Goal: Transaction & Acquisition: Purchase product/service

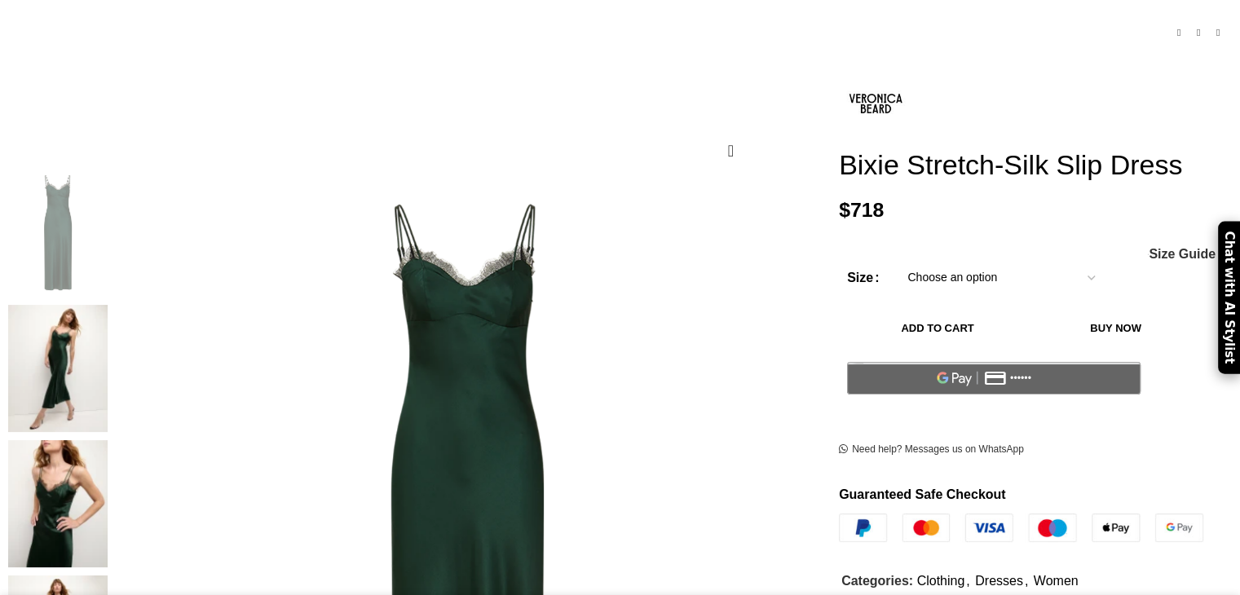
click at [108, 440] on img at bounding box center [57, 503] width 99 height 127
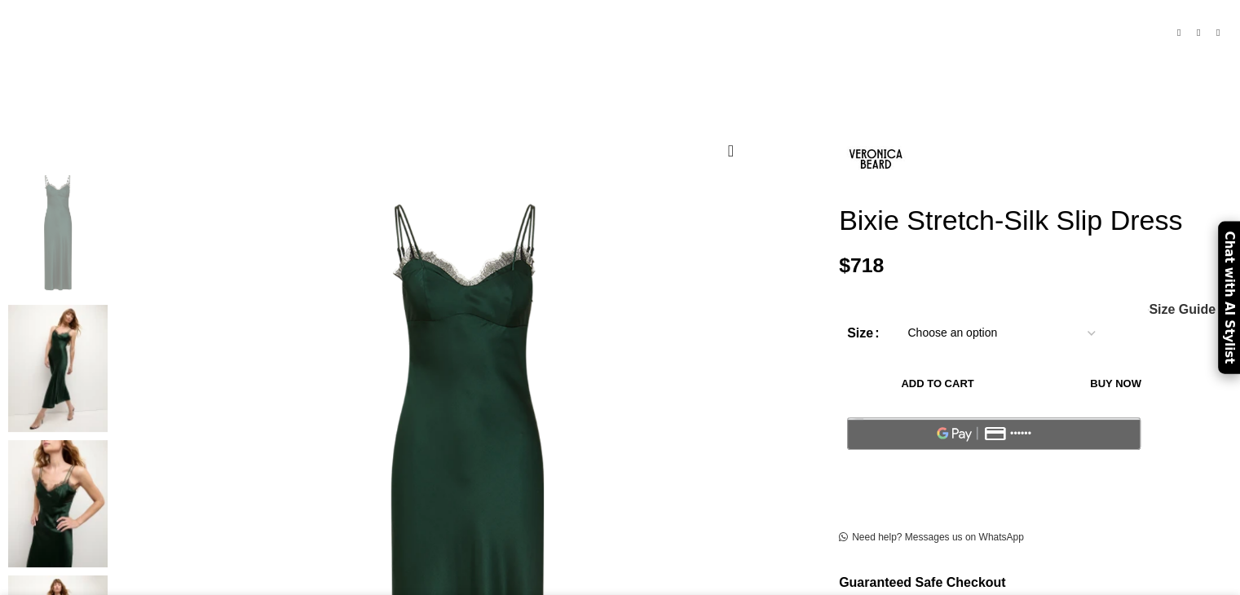
click at [108, 305] on img at bounding box center [57, 368] width 99 height 127
click at [108, 440] on img at bounding box center [57, 503] width 99 height 127
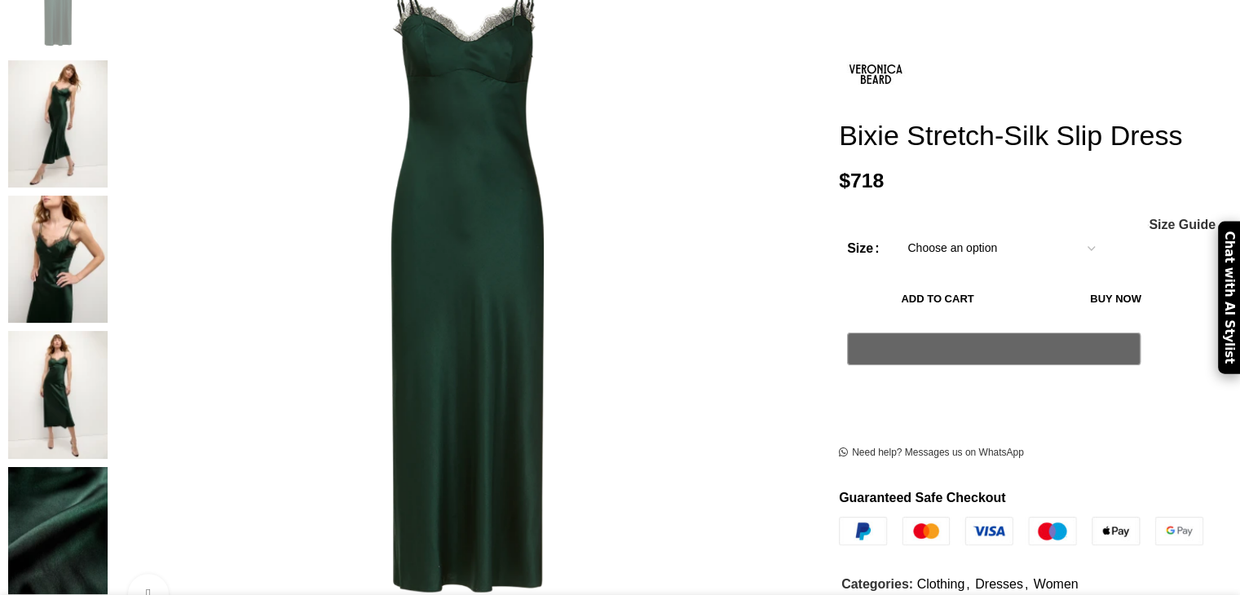
click at [108, 331] on img at bounding box center [57, 394] width 99 height 127
click at [108, 467] on img at bounding box center [57, 530] width 99 height 127
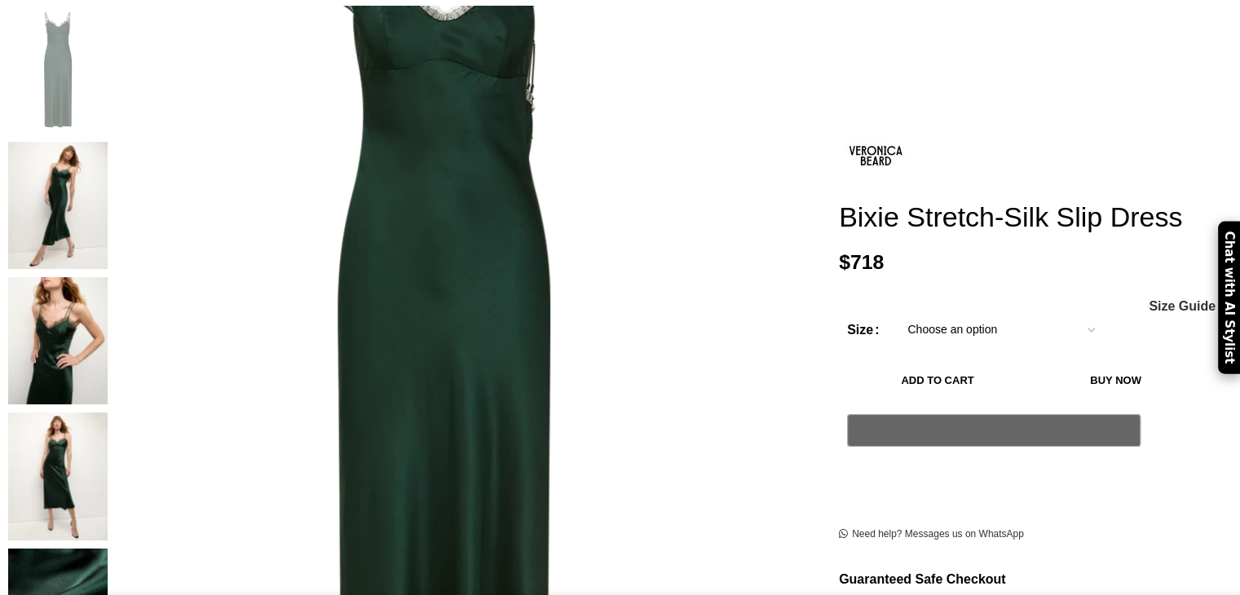
scroll to position [163, 0]
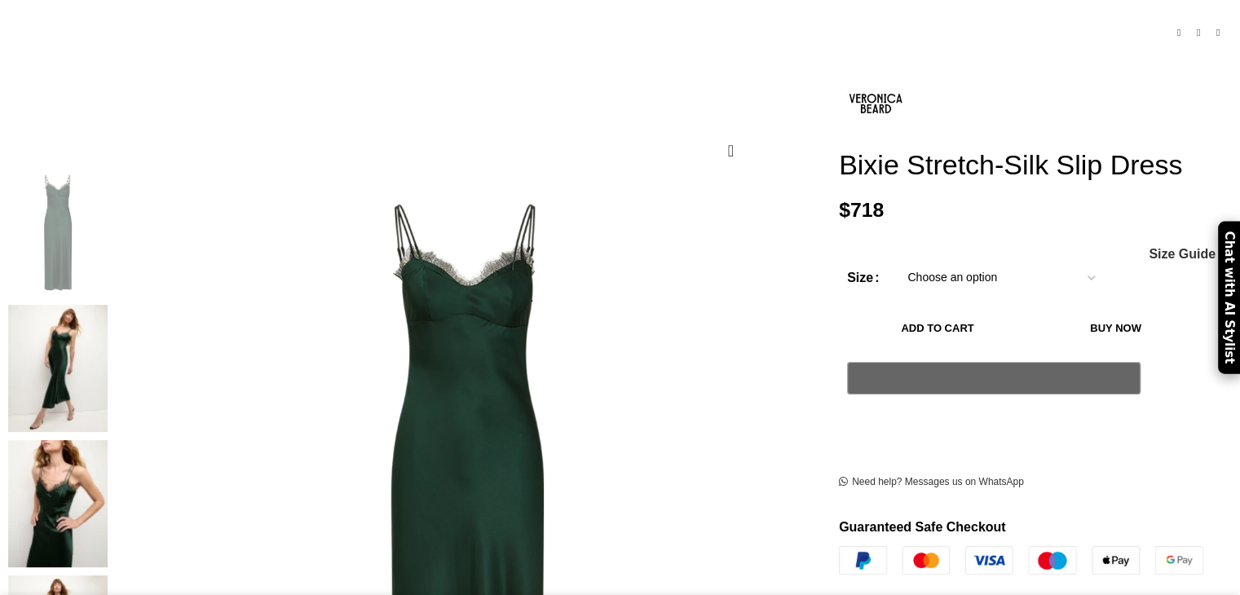
click at [108, 440] on img at bounding box center [57, 503] width 99 height 127
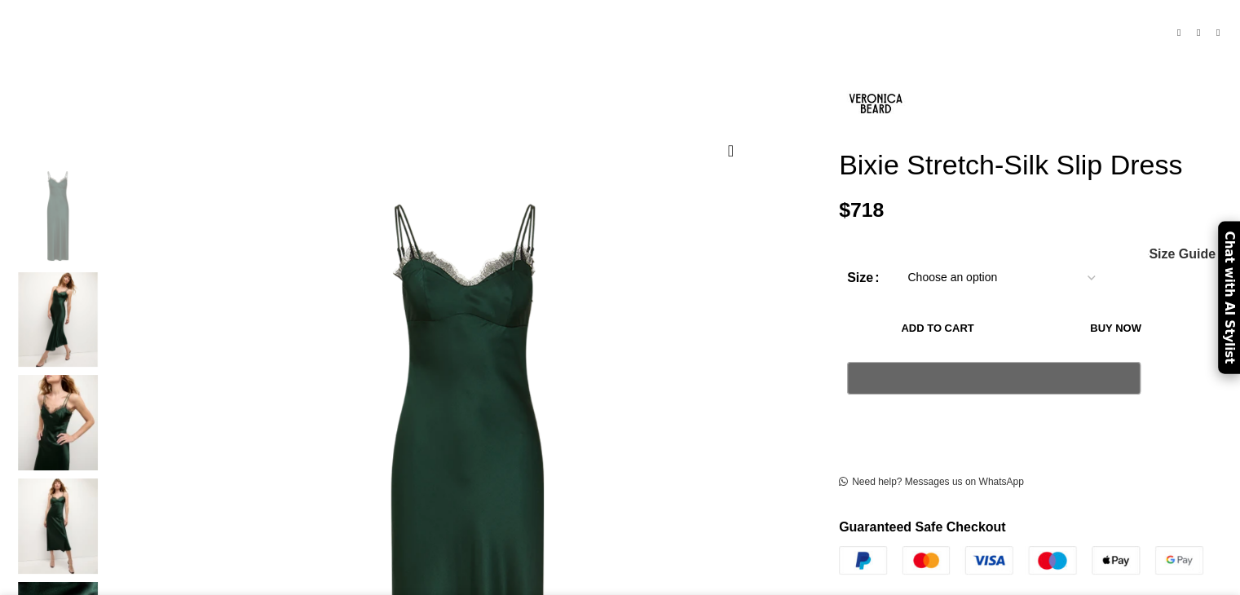
scroll to position [0, 171]
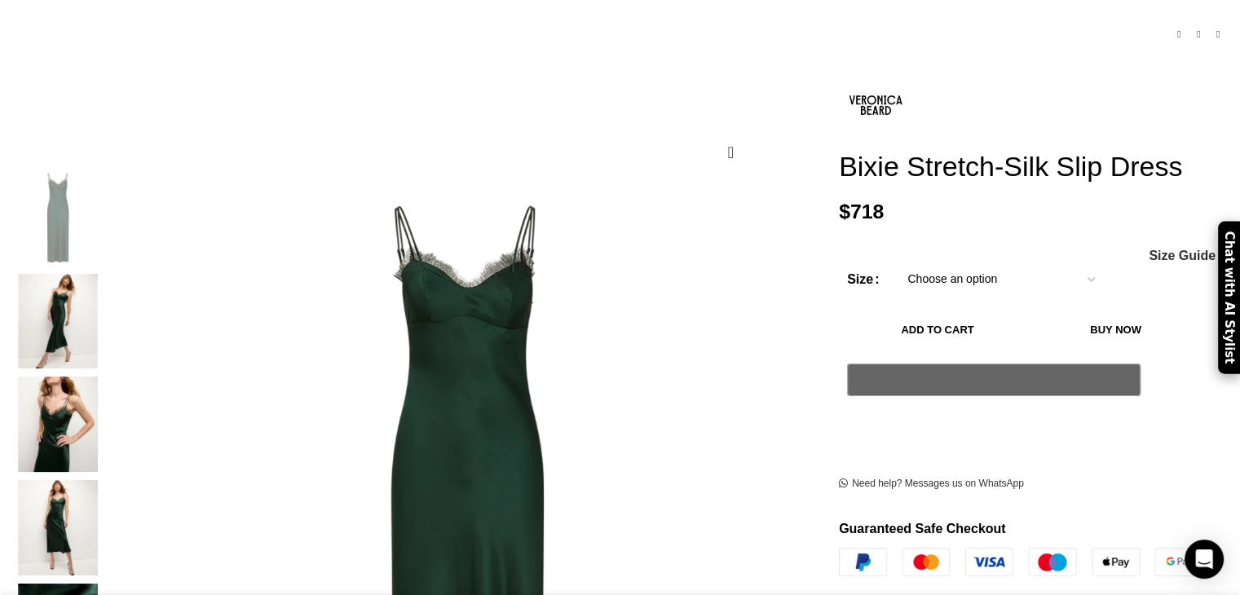
click at [108, 284] on img "2 / 6" at bounding box center [57, 321] width 99 height 95
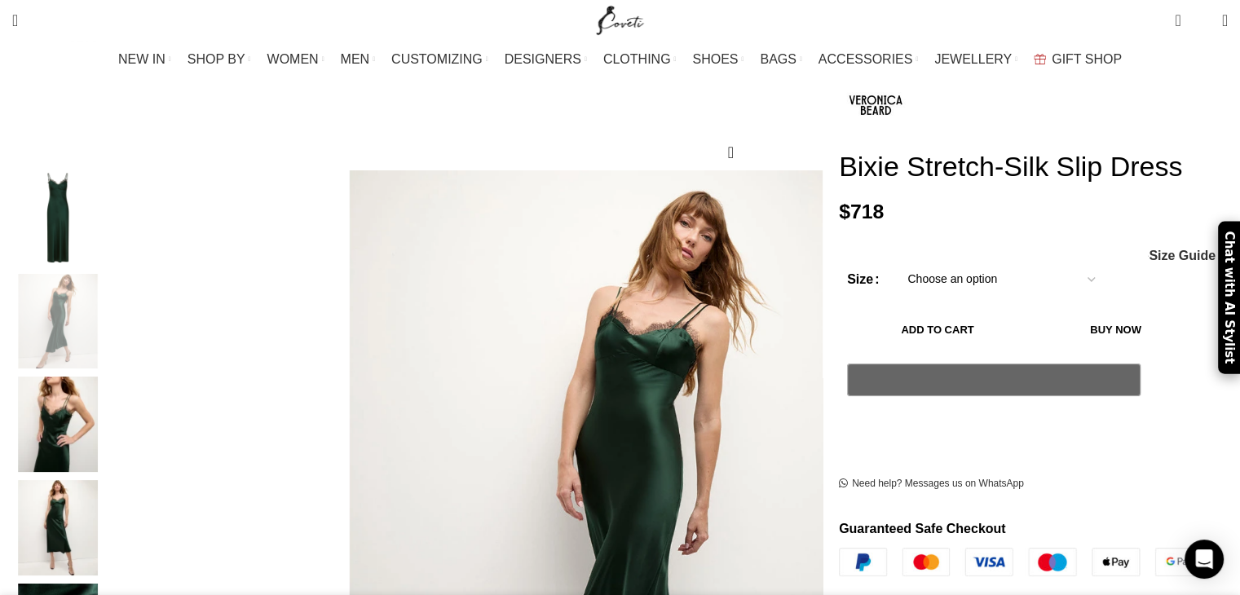
scroll to position [245, 0]
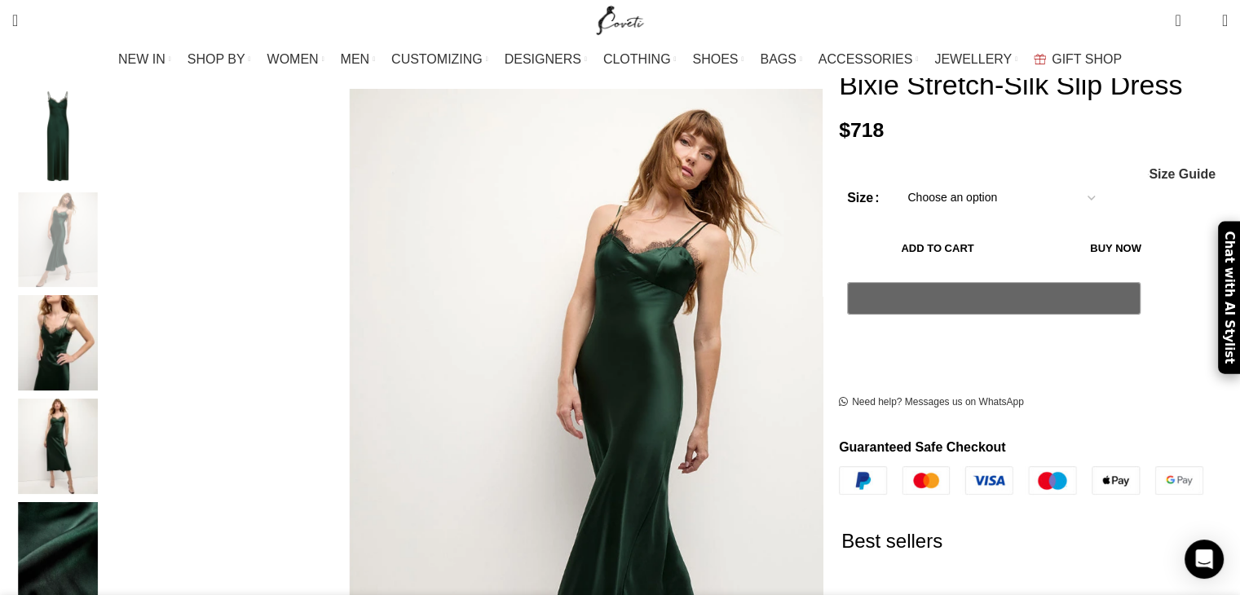
click at [108, 347] on img "3 / 6" at bounding box center [57, 342] width 99 height 95
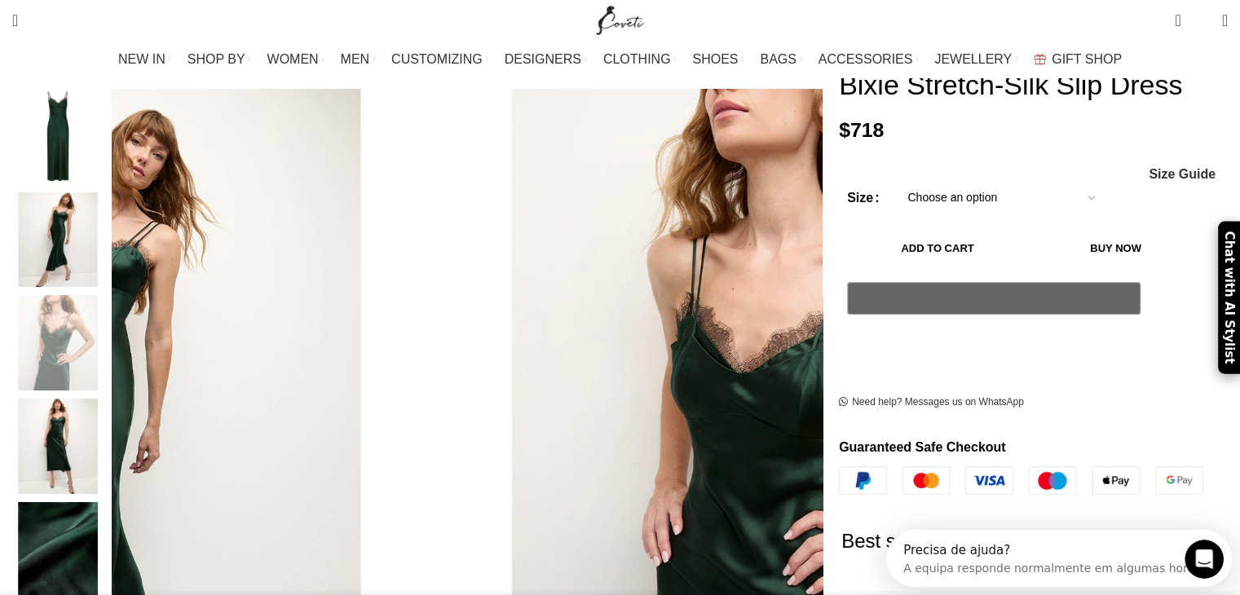
scroll to position [0, 0]
click at [1011, 203] on select "Choose an option 2 UK 4 UK 6 UK 8 [GEOGRAPHIC_DATA] 10 [GEOGRAPHIC_DATA] 12 [GE…" at bounding box center [1001, 198] width 212 height 34
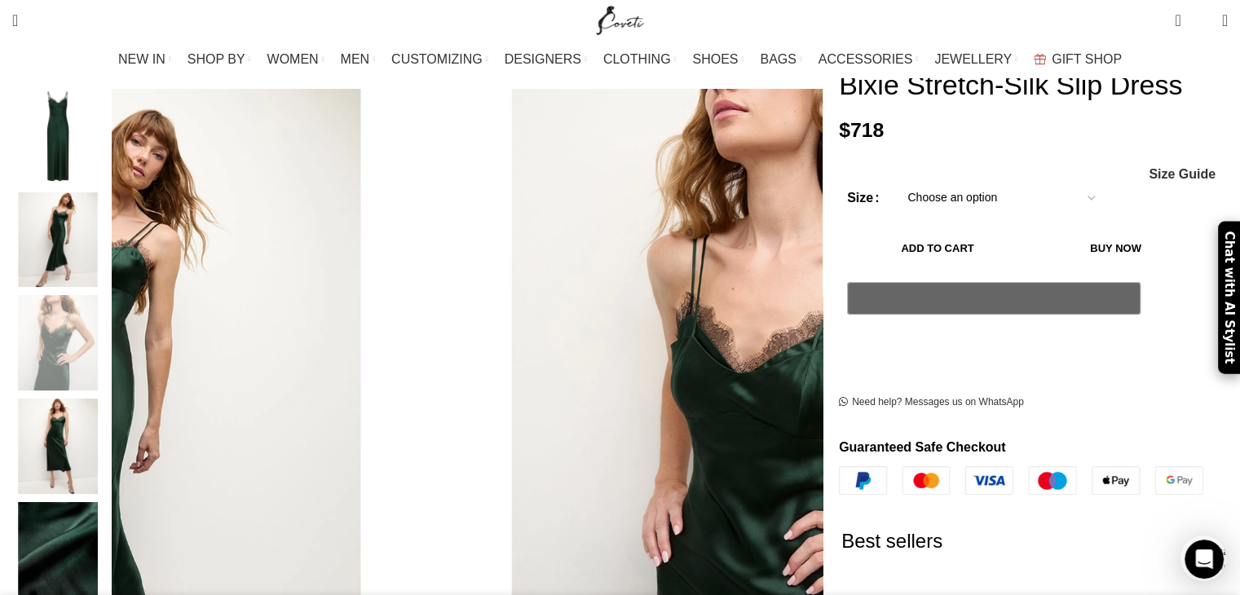
click at [998, 208] on select "Choose an option 2 UK 4 UK 6 UK 8 [GEOGRAPHIC_DATA] 10 [GEOGRAPHIC_DATA] 12 [GE…" at bounding box center [1001, 198] width 212 height 34
click at [108, 423] on img "4 / 6" at bounding box center [57, 446] width 99 height 95
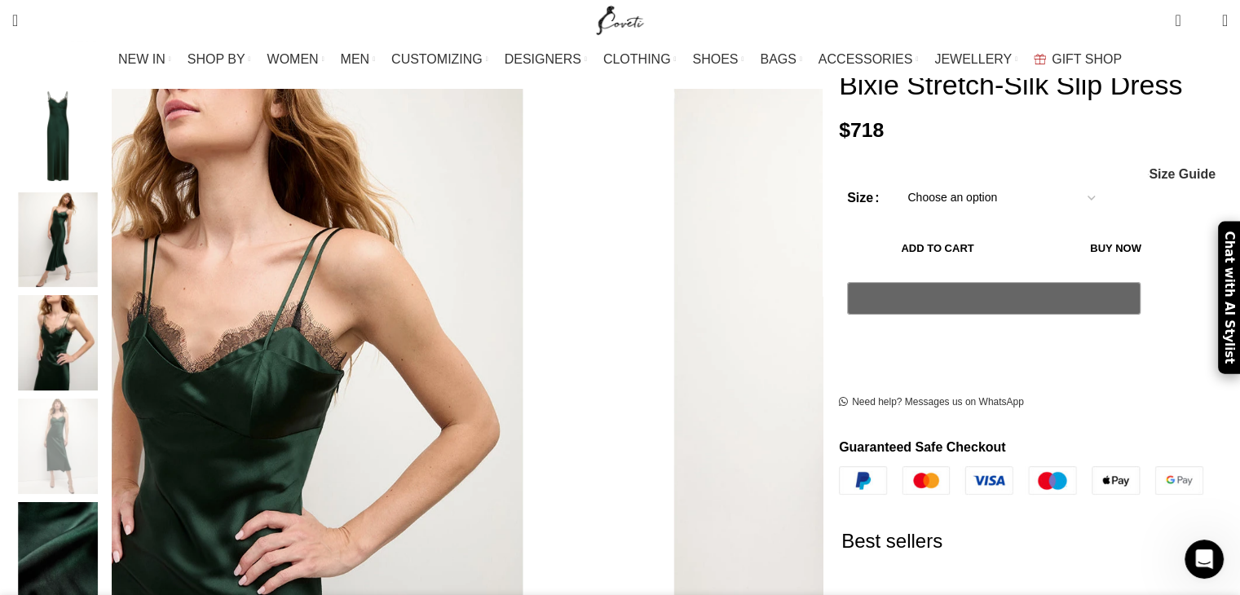
click at [108, 502] on img "5 / 6" at bounding box center [57, 549] width 99 height 95
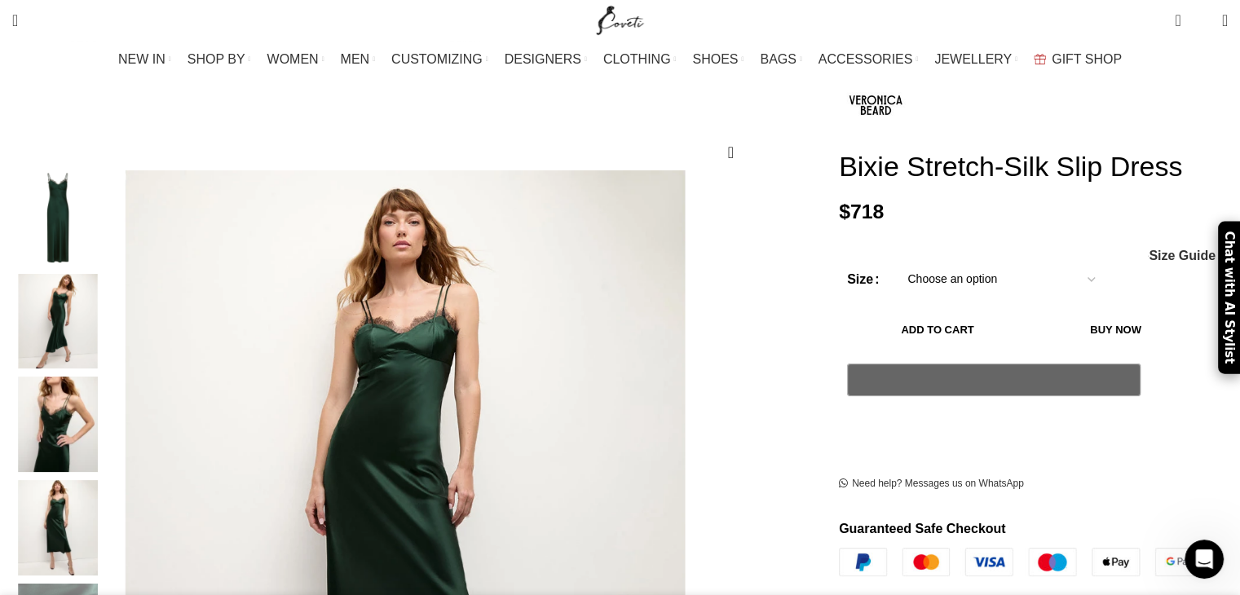
scroll to position [82, 0]
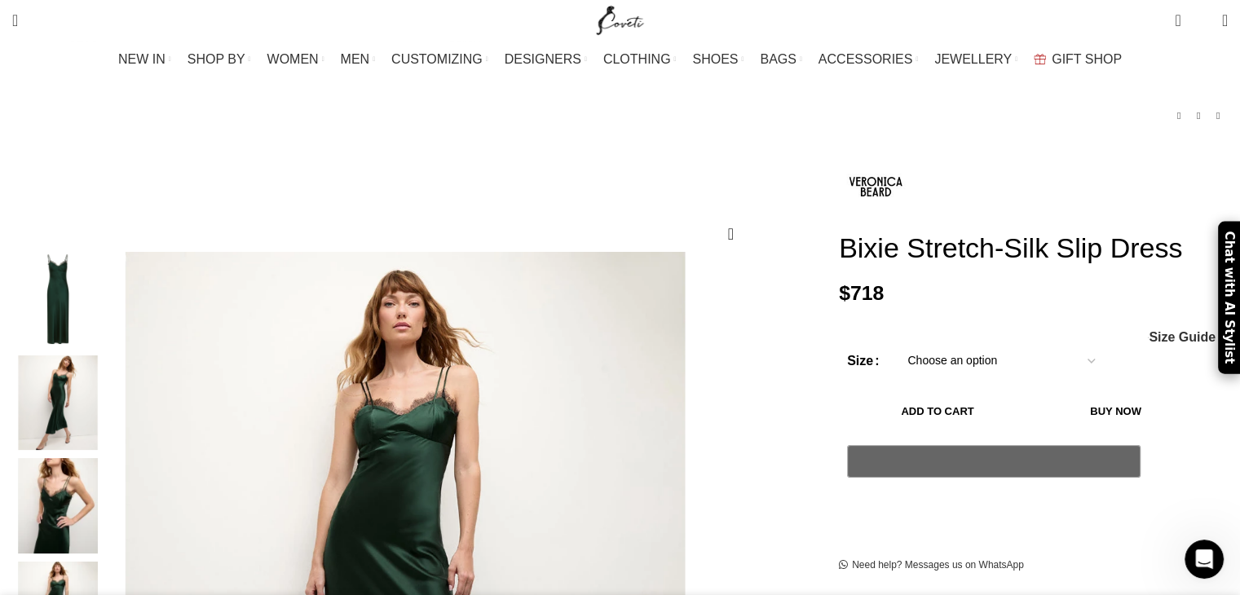
click at [108, 367] on img "2 / 6" at bounding box center [57, 402] width 99 height 95
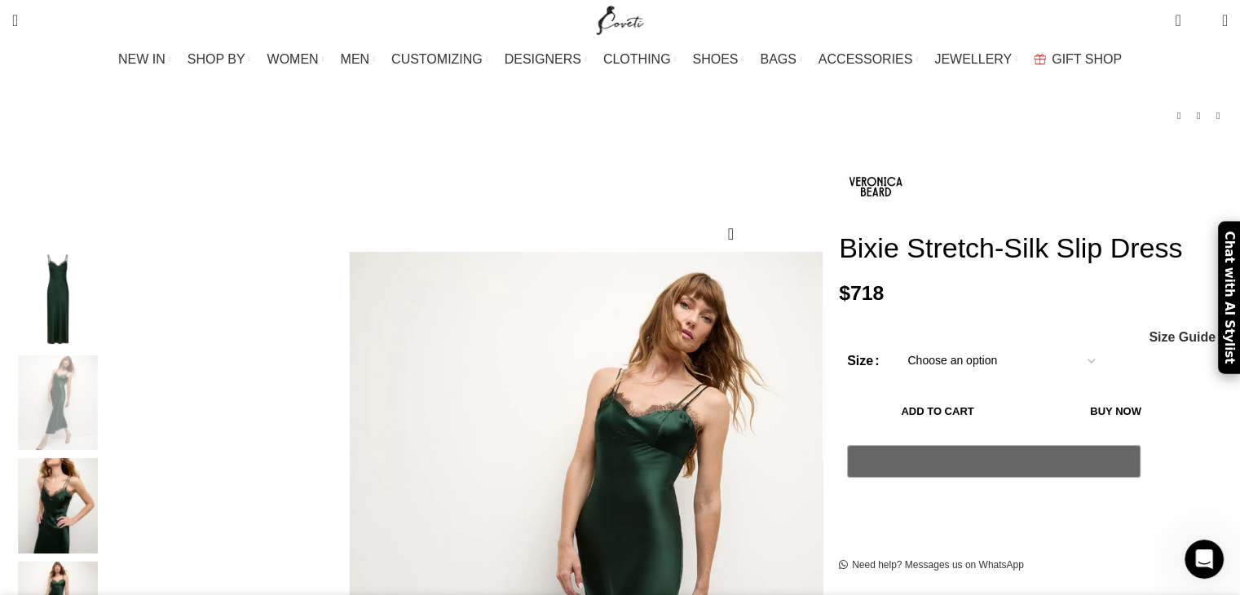
click at [108, 297] on img "1 / 6" at bounding box center [57, 299] width 99 height 95
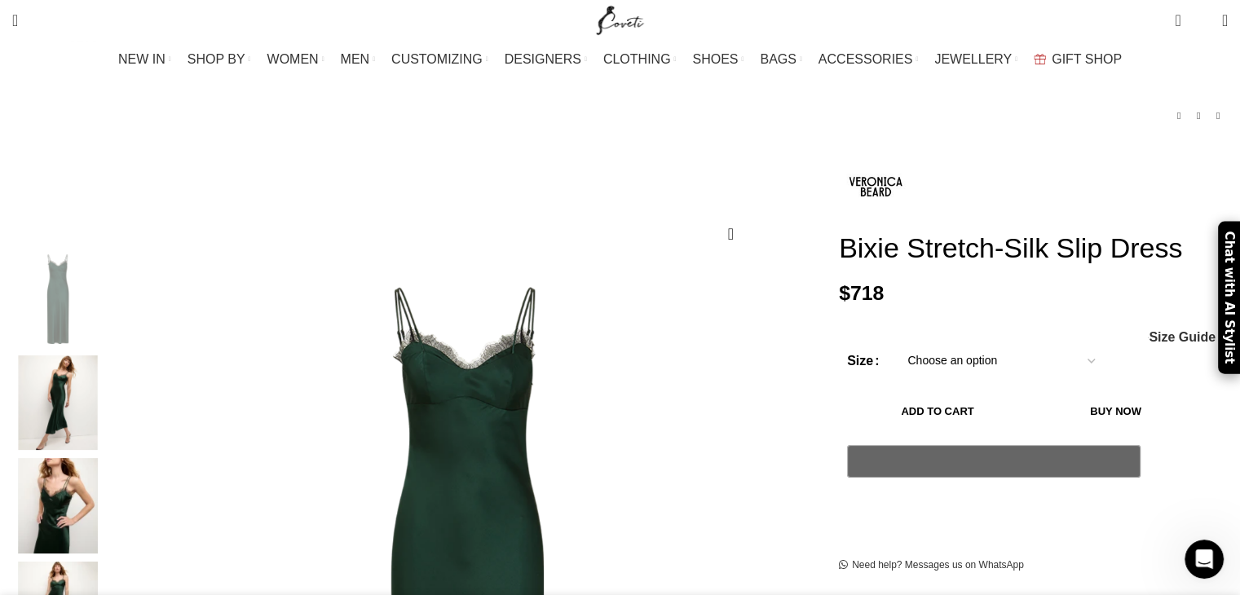
scroll to position [0, 1373]
